Goal: Information Seeking & Learning: Learn about a topic

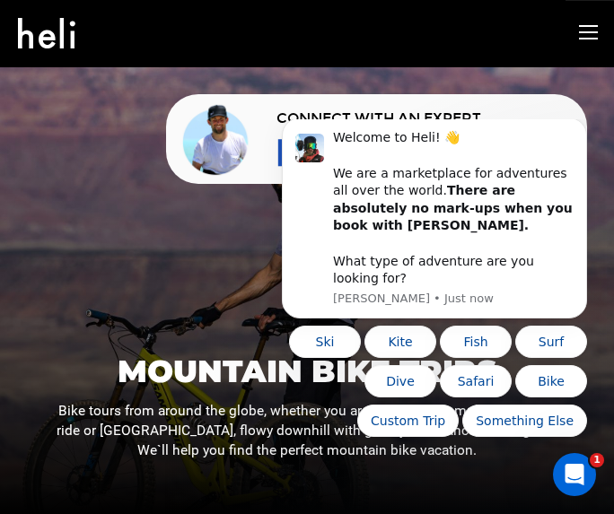
click at [189, 249] on div at bounding box center [307, 290] width 614 height 447
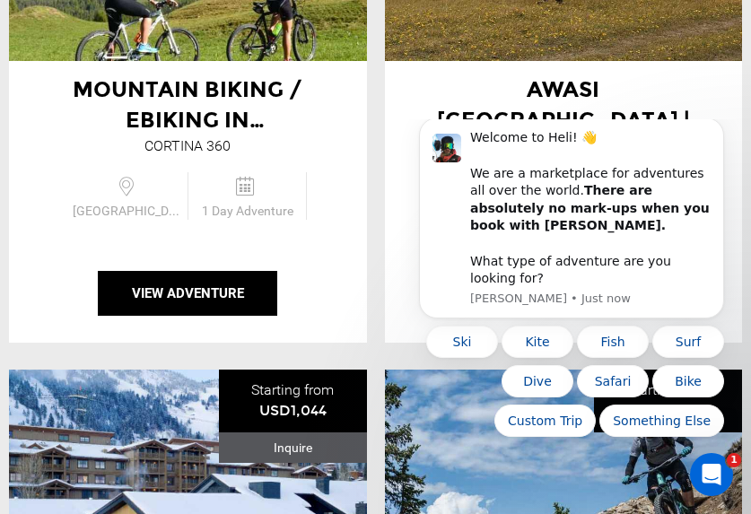
scroll to position [3769, 0]
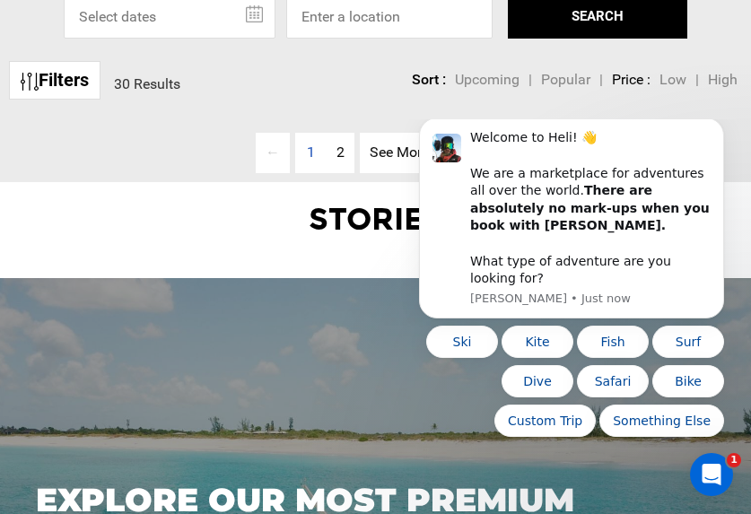
scroll to position [1615, 0]
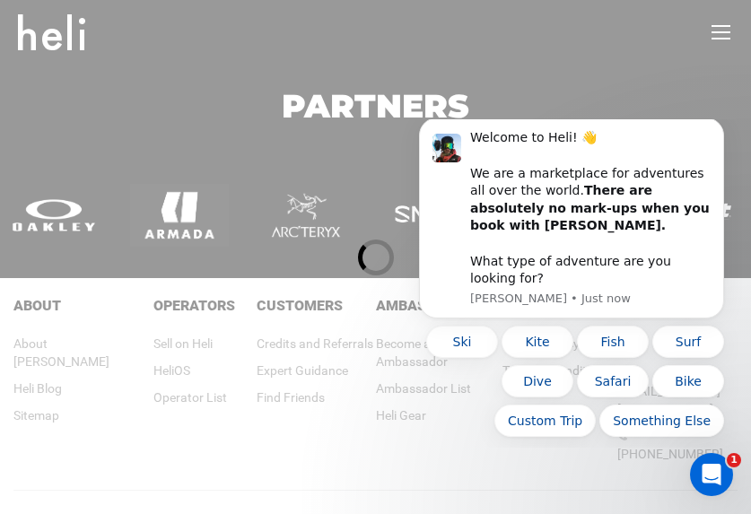
scroll to position [538, 0]
